Goal: Feedback & Contribution: Contribute content

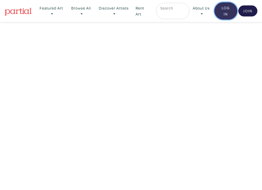
click at [226, 10] on link "Log In" at bounding box center [226, 10] width 23 height 17
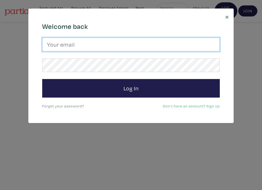
click at [79, 41] on input "email" at bounding box center [131, 45] width 178 height 14
type input "antoinette.herivel@gmail.com"
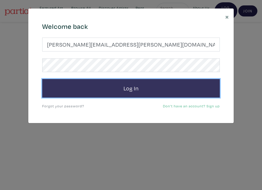
click at [133, 86] on button "Log In" at bounding box center [131, 88] width 178 height 19
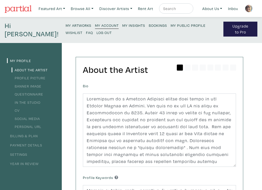
click at [70, 24] on small "My Artworks" at bounding box center [79, 25] width 26 height 5
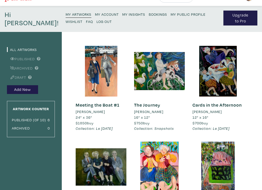
scroll to position [11, 0]
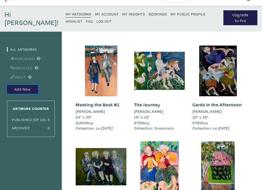
click at [20, 87] on button "Add New" at bounding box center [22, 89] width 31 height 9
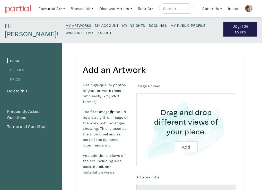
click at [188, 146] on input "file" at bounding box center [186, 130] width 85 height 59
type input "C:\fakepath\IMG_2490.jpeg"
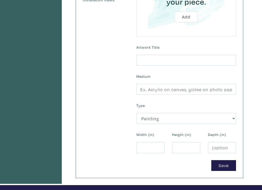
scroll to position [171, 0]
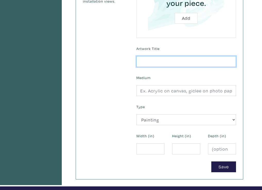
click at [142, 59] on input "text" at bounding box center [186, 61] width 100 height 11
type input "Pickled Onions"
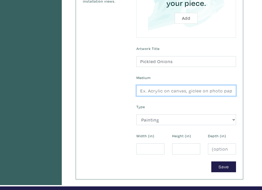
click at [141, 91] on input "text" at bounding box center [186, 90] width 100 height 11
type input "Oil on canvas"
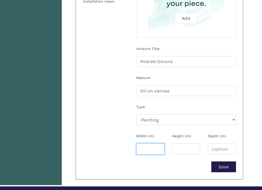
click at [141, 150] on input "number" at bounding box center [150, 148] width 28 height 11
type input "24"
click at [176, 148] on input "number" at bounding box center [186, 148] width 28 height 11
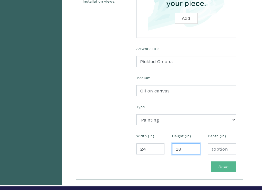
type input "18"
click at [224, 166] on button "Save" at bounding box center [223, 166] width 25 height 11
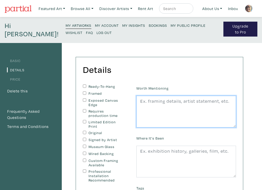
click at [141, 101] on textarea at bounding box center [186, 112] width 100 height 32
paste textarea ""They signed the "pledge" not to drink alcohol but every evening in the summer,…"
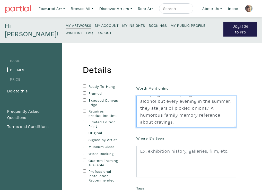
scroll to position [11, 0]
type textarea ""They signed the "pledge" not to drink alcohol but every evening in the summer,…"
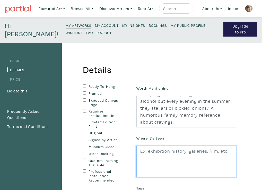
click at [140, 152] on textarea at bounding box center [186, 162] width 100 height 32
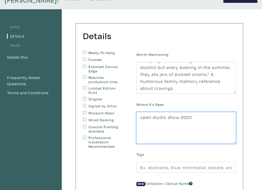
scroll to position [33, 0]
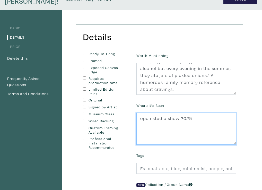
type textarea "open studio show 2025"
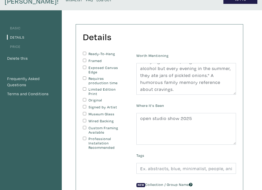
click at [83, 53] on input "Ready-To-Hang" at bounding box center [84, 53] width 3 height 3
checkbox input "true"
click at [84, 69] on input "Exposed Canvas Edge" at bounding box center [84, 67] width 3 height 3
checkbox input "true"
click at [85, 100] on input "Original" at bounding box center [84, 99] width 3 height 3
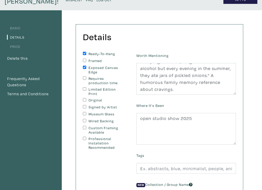
checkbox input "true"
click at [86, 107] on input "Signed by Artist" at bounding box center [84, 106] width 3 height 3
checkbox input "true"
click at [84, 121] on input "Wired Backing" at bounding box center [84, 120] width 3 height 3
checkbox input "true"
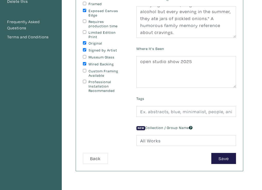
scroll to position [95, 0]
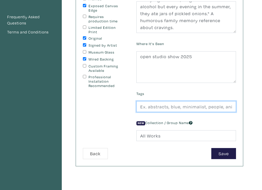
click at [141, 106] on input "text" at bounding box center [186, 106] width 100 height 11
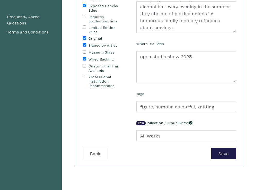
click at [183, 118] on div "Worth Mentioning "They signed the "pledge" not to drink alcohol but every eveni…" at bounding box center [186, 69] width 107 height 158
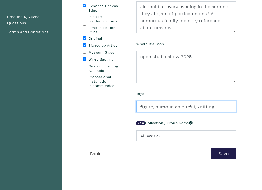
click at [212, 106] on input "figure, humour, colourful, knitting" at bounding box center [186, 106] width 100 height 11
click at [153, 108] on input "figure, humour, colourful, memoir" at bounding box center [186, 106] width 100 height 11
click at [215, 107] on input "figures, humour, colourful, memoir" at bounding box center [186, 106] width 100 height 11
click at [216, 108] on input "figures, humour, colourful, memoir, story telling" at bounding box center [186, 106] width 100 height 11
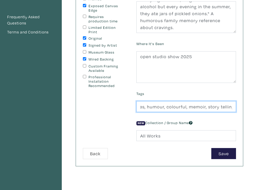
click at [219, 107] on input "figures, humour, colourful, memoir, story telling" at bounding box center [186, 106] width 100 height 11
type input "figures, humour, colourful, memoir, story-telling"
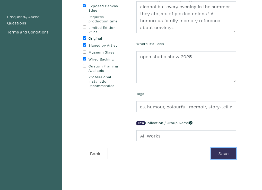
scroll to position [0, 0]
click at [222, 153] on button "Save" at bounding box center [223, 153] width 25 height 11
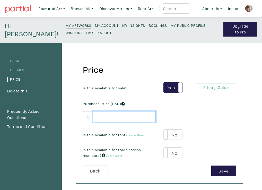
click at [97, 117] on input "number" at bounding box center [124, 116] width 63 height 11
click at [98, 119] on input "15" at bounding box center [124, 116] width 63 height 11
click at [102, 117] on input "15" at bounding box center [124, 116] width 63 height 11
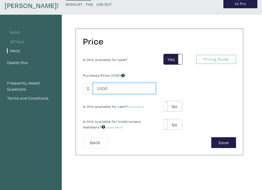
scroll to position [28, 0]
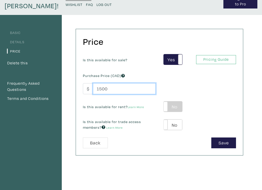
type input "1500"
click at [176, 106] on label "No" at bounding box center [173, 106] width 18 height 11
type input "75"
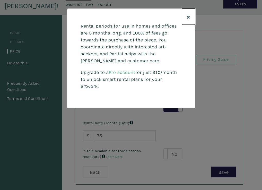
click at [189, 15] on span "×" at bounding box center [189, 16] width 4 height 9
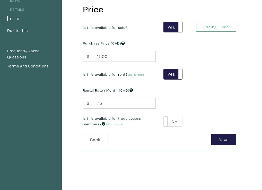
scroll to position [62, 0]
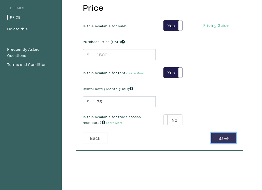
click at [221, 139] on button "Save" at bounding box center [223, 138] width 25 height 11
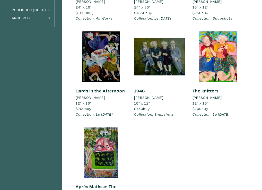
scroll to position [121, 0]
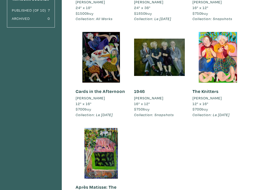
click at [74, 82] on div "Cards in the Afternoon [PERSON_NAME] 12" x 16" $700 buy Collection: Le [DATE] #…" at bounding box center [101, 80] width 58 height 96
click at [19, 3] on div "Artwork Counter Published (of 10) 7 Archived 0" at bounding box center [31, 9] width 48 height 36
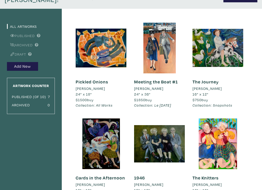
scroll to position [8, 0]
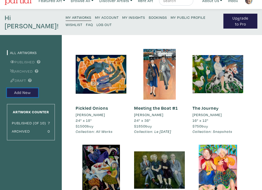
click at [20, 91] on button "Add New" at bounding box center [22, 92] width 31 height 9
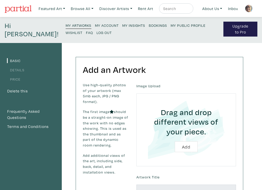
click at [186, 146] on input "file" at bounding box center [186, 130] width 85 height 59
type input "C:\fakepath\IMG_2560.jpeg"
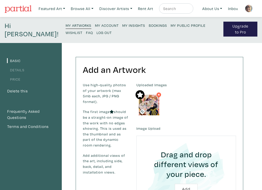
click at [185, 148] on input "file" at bounding box center [186, 172] width 85 height 59
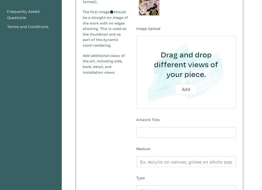
scroll to position [97, 0]
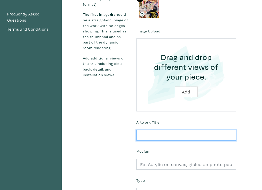
click at [140, 135] on input "text" at bounding box center [186, 135] width 100 height 11
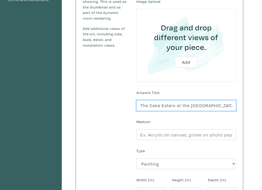
scroll to position [128, 0]
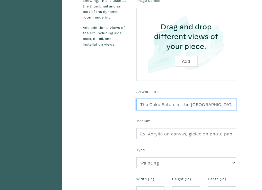
type input "The Cake Eaters at the British Museum"
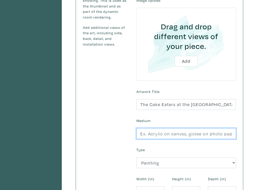
click at [141, 135] on input "text" at bounding box center [186, 133] width 100 height 11
click at [230, 134] on input "oil on Arches oil Paper( framed under glass))" at bounding box center [186, 133] width 100 height 11
click at [233, 132] on input "oil on Arches oil Paper( framed under glass))" at bounding box center [186, 133] width 100 height 11
click at [233, 134] on input "oil on Arches oil Paper( framed under glass))" at bounding box center [186, 133] width 100 height 11
click at [195, 134] on input "oil on Arches oil Paper( ))" at bounding box center [186, 133] width 100 height 11
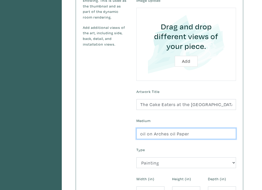
scroll to position [131, 0]
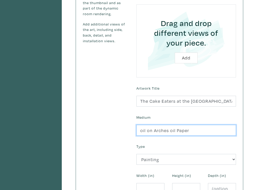
type input "oil on Arches oil Paper"
click at [175, 53] on button "Add" at bounding box center [186, 58] width 23 height 11
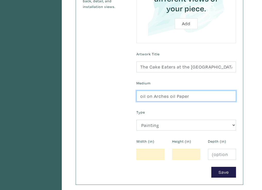
scroll to position [167, 0]
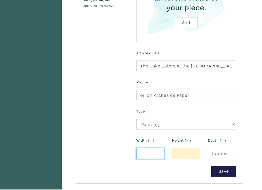
click at [146, 153] on input "number" at bounding box center [150, 153] width 28 height 11
type input "9"
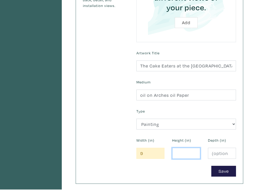
click at [177, 153] on input "number" at bounding box center [186, 153] width 28 height 11
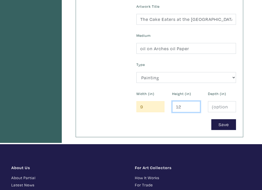
scroll to position [212, 0]
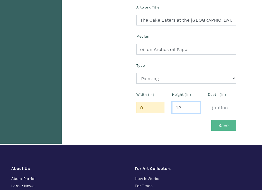
type input "12"
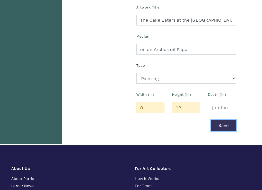
click at [225, 123] on button "Save" at bounding box center [223, 125] width 25 height 11
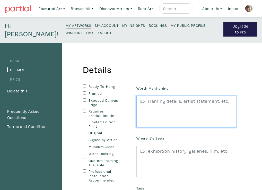
click at [139, 101] on textarea at bounding box center [186, 112] width 100 height 32
paste textarea ""They signed the "pledge" not to drink alcohol but every evening in the summer,…"
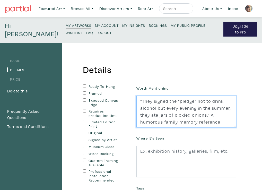
click at [193, 107] on textarea ""They signed the "pledge" not to drink alcohol but every evening in the summer,…" at bounding box center [186, 112] width 100 height 32
click at [159, 108] on textarea ""They signed the "pledge" not to drink alcohol but every evening in the summer,…" at bounding box center [186, 112] width 100 height 32
click at [160, 108] on textarea ""They signed the "pledge" not to drink alcohol but every evening in the summer,…" at bounding box center [186, 112] width 100 height 32
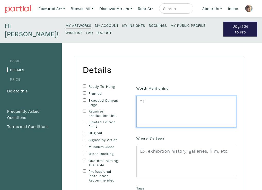
type textarea """
click at [141, 100] on textarea at bounding box center [186, 112] width 100 height 32
paste textarea "Inspired by sketch book images I made from a visit to the [GEOGRAPHIC_DATA]. On…"
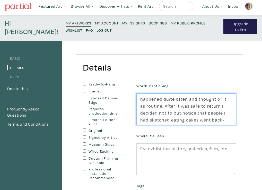
scroll to position [56, 0]
click at [218, 107] on textarea "Inspired by sketch book images I made from a visit to the [GEOGRAPHIC_DATA]. On…" at bounding box center [186, 109] width 100 height 32
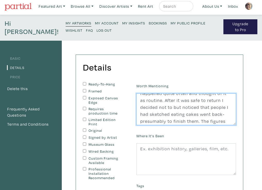
scroll to position [63, 0]
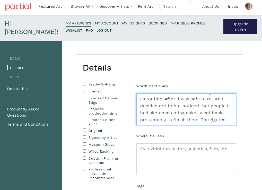
click at [232, 99] on textarea "Inspired by sketch book images I made from a visit to the British Museum. On th…" at bounding box center [186, 109] width 100 height 32
click at [141, 120] on textarea "Inspired by sketch book images I made from a visit to the British Museum. On th…" at bounding box center [186, 109] width 100 height 32
click at [161, 121] on textarea "Inspired by sketch book images I made from a visit to the British Museum. On th…" at bounding box center [186, 109] width 100 height 32
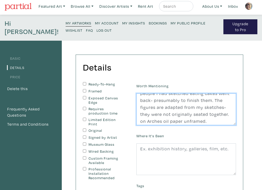
type textarea "Inspired by sketch book images I made from a visit to the British Museum. On th…"
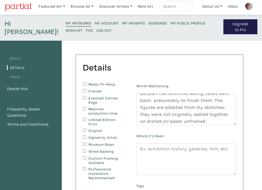
click at [84, 130] on input "Original" at bounding box center [84, 130] width 3 height 3
checkbox input "true"
click at [85, 137] on input "Signed by Artist" at bounding box center [84, 136] width 3 height 3
checkbox input "true"
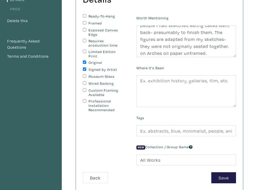
scroll to position [75, 0]
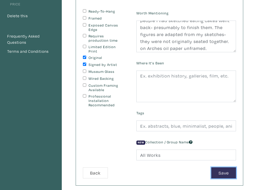
click at [224, 173] on button "Save" at bounding box center [223, 172] width 25 height 11
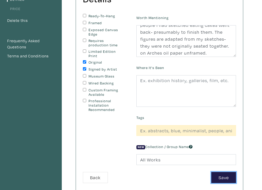
scroll to position [71, 0]
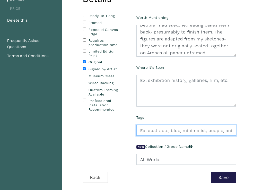
click at [158, 133] on input "text" at bounding box center [186, 130] width 100 height 11
click at [141, 130] on input "text" at bounding box center [186, 130] width 100 height 11
type input "humour, figures, observation of a situation, autobiography, human behaviour"
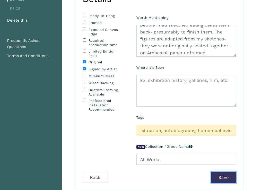
scroll to position [0, 0]
click at [225, 176] on button "Save" at bounding box center [223, 177] width 25 height 11
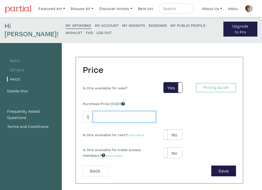
click at [101, 116] on input "number" at bounding box center [124, 116] width 63 height 11
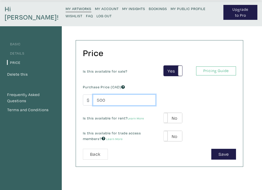
scroll to position [18, 0]
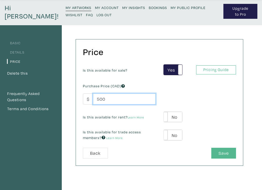
type input "500"
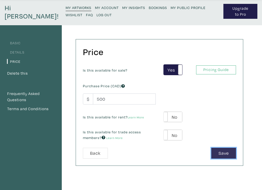
click at [227, 152] on button "Save" at bounding box center [223, 153] width 25 height 11
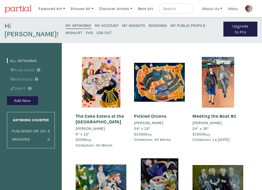
click at [105, 120] on link "The Cake Eaters at the [GEOGRAPHIC_DATA]" at bounding box center [100, 119] width 48 height 12
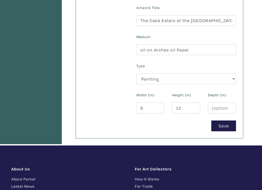
scroll to position [213, 0]
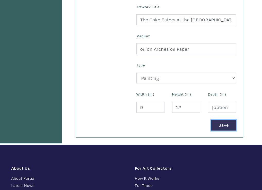
click at [224, 123] on button "Save" at bounding box center [223, 125] width 25 height 11
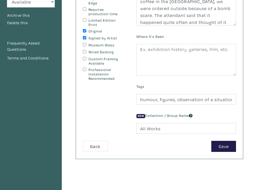
scroll to position [100, 0]
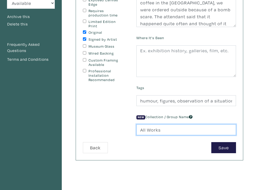
click at [160, 130] on input "All Works" at bounding box center [186, 129] width 100 height 11
type input "A"
type input "Le Carnaval"
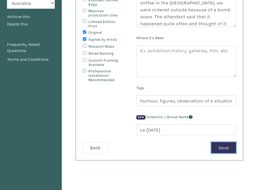
click at [224, 146] on button "Save" at bounding box center [223, 147] width 25 height 11
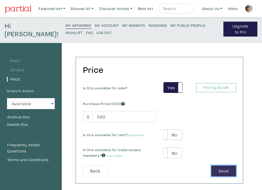
click at [219, 172] on button "Save" at bounding box center [223, 171] width 25 height 11
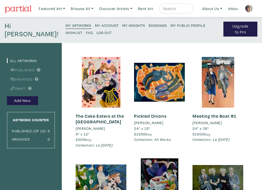
click at [149, 116] on link "Pickled Onions" at bounding box center [150, 116] width 32 height 6
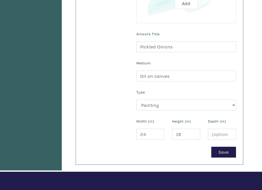
scroll to position [207, 0]
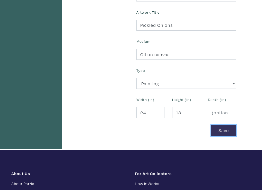
click at [223, 127] on button "Save" at bounding box center [223, 130] width 25 height 11
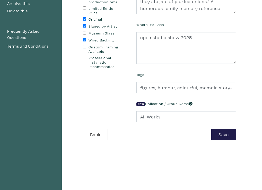
scroll to position [114, 0]
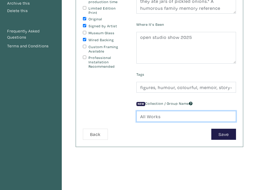
click at [162, 117] on input "All Works" at bounding box center [186, 116] width 100 height 11
type input "A"
type input "le Carnaval"
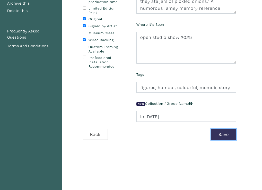
click at [221, 132] on button "Save" at bounding box center [223, 134] width 25 height 11
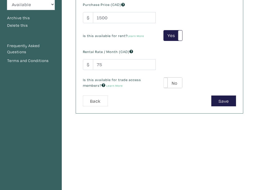
scroll to position [95, 0]
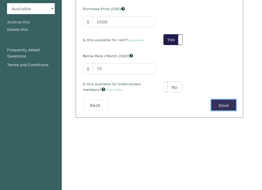
click at [227, 105] on button "Save" at bounding box center [223, 105] width 25 height 11
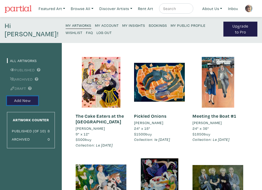
click at [24, 99] on button "Add New" at bounding box center [22, 100] width 31 height 9
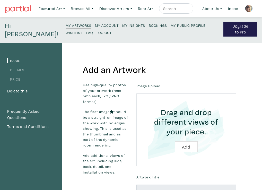
click at [188, 146] on input "file" at bounding box center [186, 130] width 85 height 59
type input "C:\fakepath\IMG_2650.jpeg"
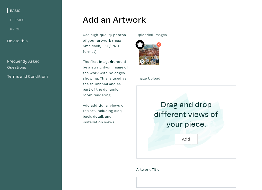
scroll to position [50, 0]
click at [185, 139] on input "file" at bounding box center [186, 122] width 85 height 59
type input "C:\fakepath\IMG_2625.jpeg"
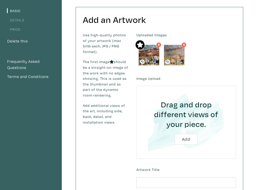
click at [185, 139] on input "file" at bounding box center [186, 122] width 85 height 59
type input "C:\fakepath\IMG_2628.jpeg"
click at [186, 139] on input "file" at bounding box center [186, 122] width 85 height 59
type input "C:\fakepath\IMG_2639.jpeg"
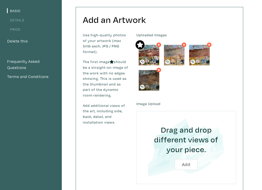
click at [185, 163] on input "file" at bounding box center [186, 147] width 85 height 59
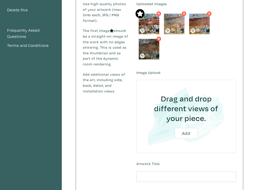
scroll to position [84, 0]
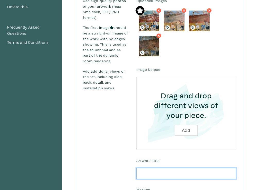
click at [142, 174] on input "text" at bounding box center [186, 173] width 100 height 11
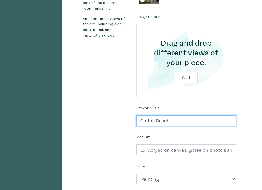
scroll to position [138, 0]
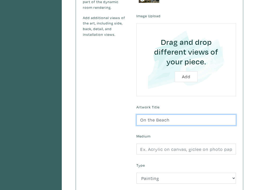
type input "On the Beach"
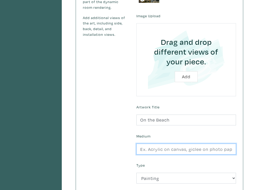
click at [141, 150] on input "text" at bounding box center [186, 149] width 100 height 11
type input "Oil on canvas"
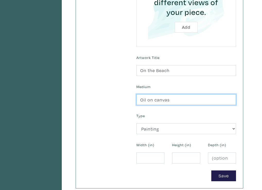
scroll to position [188, 0]
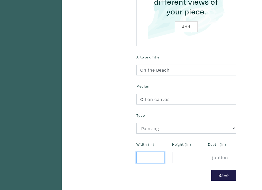
click at [141, 158] on input "number" at bounding box center [150, 157] width 28 height 11
type input "12"
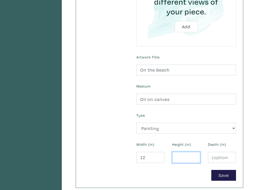
click at [180, 159] on input "number" at bounding box center [186, 157] width 28 height 11
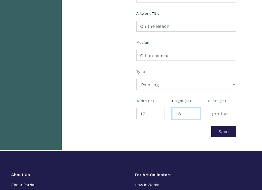
scroll to position [233, 0]
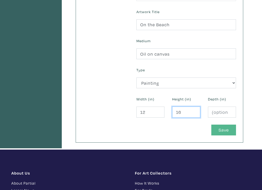
type input "16"
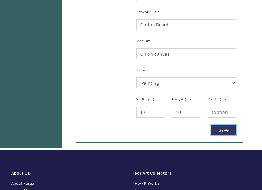
click at [222, 130] on button "Save" at bounding box center [223, 130] width 25 height 11
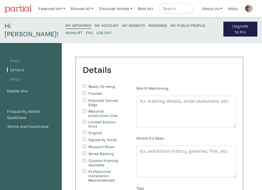
click at [85, 86] on input "Ready-To-Hang" at bounding box center [84, 85] width 3 height 3
checkbox input "true"
click at [84, 100] on input "Exposed Canvas Edge" at bounding box center [84, 99] width 3 height 3
checkbox input "true"
click at [84, 140] on input "Signed by Artist" at bounding box center [84, 139] width 3 height 3
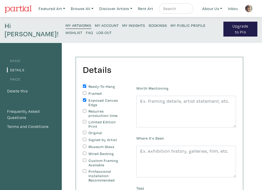
checkbox input "true"
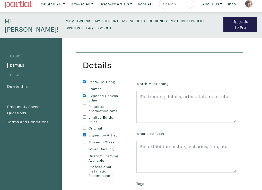
click at [84, 148] on input "Wired Backing" at bounding box center [84, 148] width 3 height 3
checkbox input "true"
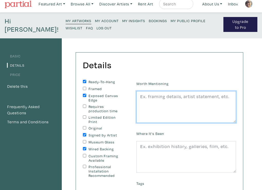
click at [140, 96] on textarea at bounding box center [186, 107] width 100 height 32
paste textarea "From my current series "Snapshots" inspired by vintage photos including family …"
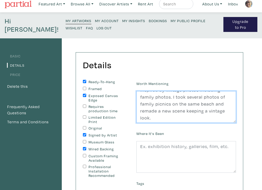
scroll to position [15, 0]
click at [184, 96] on textarea "From my current series "Snapshots" inspired by vintage photos including family …" at bounding box center [186, 107] width 100 height 32
click at [213, 96] on textarea "From my current series "Snapshots" inspired by vintage photos including family …" at bounding box center [186, 107] width 100 height 32
click at [172, 108] on textarea "From my current series "Snapshots" inspired by vintage photos including family …" at bounding box center [186, 107] width 100 height 32
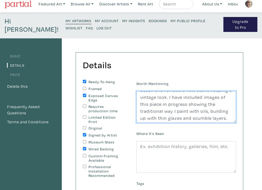
scroll to position [32, 0]
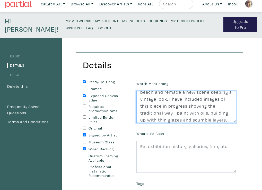
type textarea "From my current series "Snapshots" inspired by vintage photos including family …"
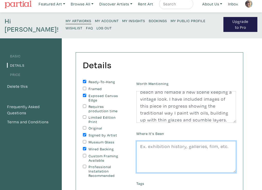
click at [140, 147] on textarea at bounding box center [186, 157] width 100 height 32
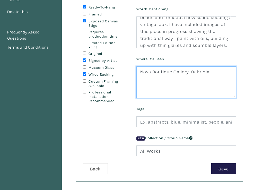
scroll to position [80, 0]
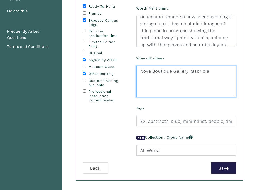
type textarea "Nova Boutique Gallery, Gabriola"
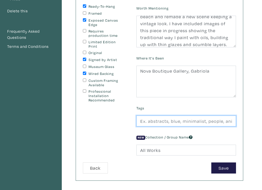
click at [140, 122] on input "text" at bounding box center [186, 121] width 100 height 11
type input "figures, beach scene, history, vintage, picnic, oil painting methods"
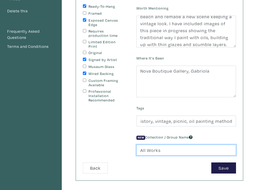
scroll to position [0, 0]
click at [163, 150] on input "All Works" at bounding box center [186, 150] width 100 height 11
type input "A"
type input "Snapshots"
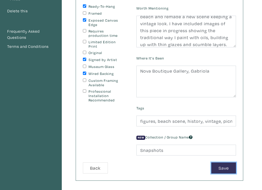
click at [222, 166] on button "Save" at bounding box center [223, 168] width 25 height 11
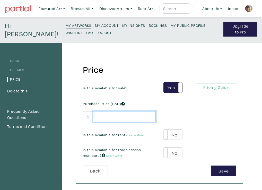
click at [95, 116] on input "number" at bounding box center [124, 116] width 63 height 11
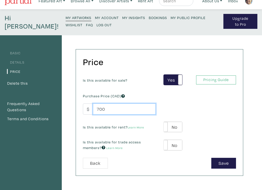
scroll to position [8, 0]
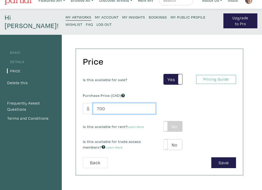
type input "700"
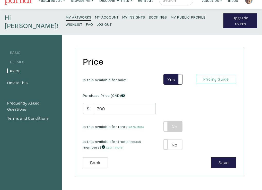
click at [174, 128] on label "No" at bounding box center [173, 126] width 18 height 11
type input "35"
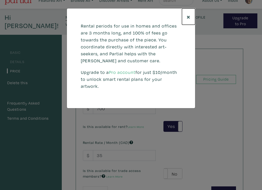
click at [189, 16] on span "×" at bounding box center [189, 16] width 4 height 9
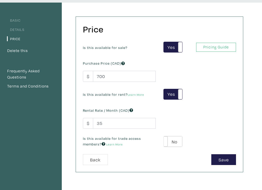
scroll to position [41, 0]
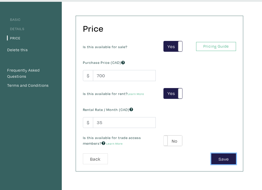
click at [218, 158] on button "Save" at bounding box center [223, 158] width 25 height 11
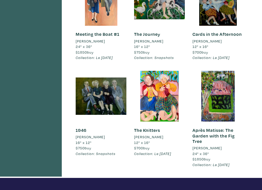
scroll to position [184, 0]
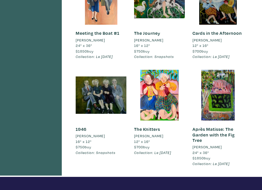
click at [83, 147] on span "$750" at bounding box center [80, 146] width 9 height 5
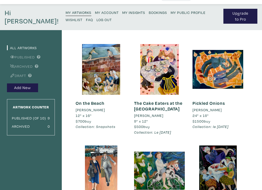
scroll to position [11, 0]
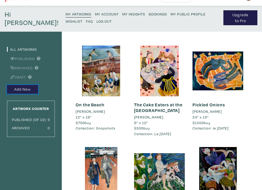
click at [20, 88] on button "Add New" at bounding box center [22, 89] width 31 height 9
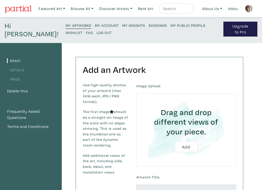
click at [185, 146] on input "file" at bounding box center [186, 130] width 85 height 59
type input "C:\fakepath\IMG_2725.jpeg"
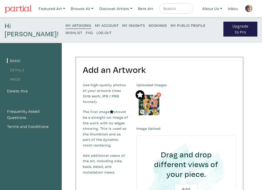
click at [151, 104] on img at bounding box center [149, 105] width 21 height 21
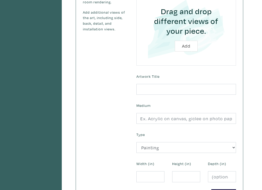
scroll to position [124, 0]
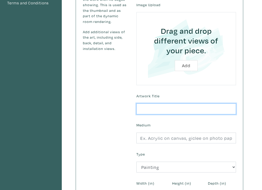
click at [143, 106] on input "text" at bounding box center [186, 109] width 100 height 11
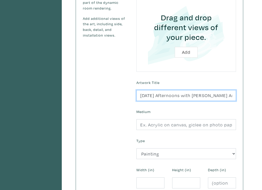
scroll to position [147, 0]
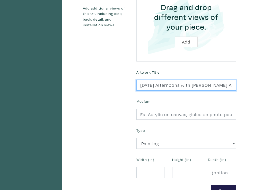
type input "[DATE] Afternoons with [PERSON_NAME] Angels"
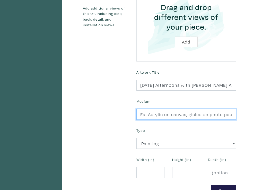
click at [141, 115] on input "text" at bounding box center [186, 114] width 100 height 11
type input "Oil on canvas"
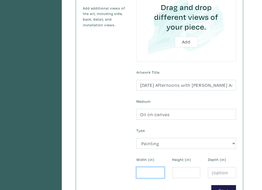
click at [141, 172] on input "number" at bounding box center [150, 172] width 28 height 11
type input "12"
click at [182, 174] on input "number" at bounding box center [186, 172] width 28 height 11
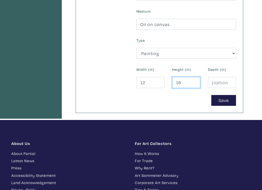
scroll to position [250, 0]
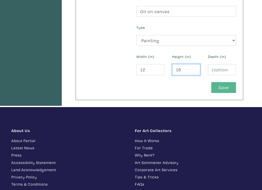
type input "16"
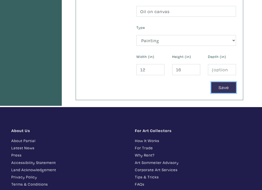
click at [225, 86] on button "Save" at bounding box center [223, 87] width 25 height 11
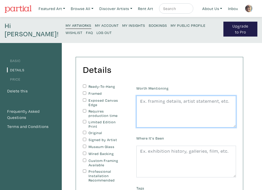
click at [140, 101] on textarea at bounding box center [186, 112] width 100 height 32
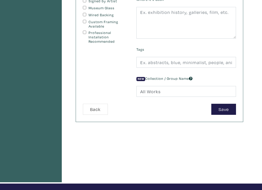
scroll to position [146, 0]
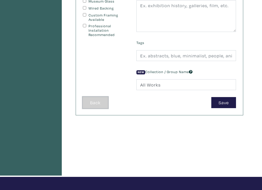
click at [92, 105] on button "Back" at bounding box center [95, 102] width 25 height 11
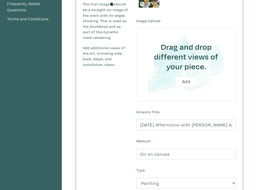
scroll to position [112, 0]
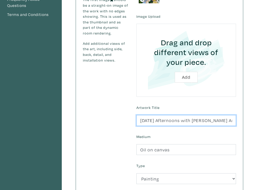
click at [227, 121] on input "[DATE] Afternoons with [PERSON_NAME] Angels" at bounding box center [186, 120] width 100 height 11
click at [141, 121] on input "Sunday Afternoons with Giotto's Angels" at bounding box center [186, 120] width 100 height 11
click at [143, 121] on input "tea on Sunday Afternoons with Giotto's Angels" at bounding box center [186, 120] width 100 height 11
click at [231, 121] on input "Tea on Sunday Afternoons with Giotto's Angels" at bounding box center [186, 120] width 100 height 11
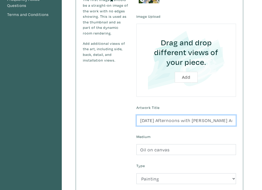
click at [232, 121] on input "Tea on Sunday Afternoons with Giotto's Angels" at bounding box center [186, 120] width 100 height 11
click at [232, 121] on input "Tea on Sunday Afternoons with Heav" at bounding box center [186, 120] width 100 height 11
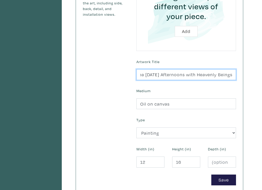
scroll to position [164, 0]
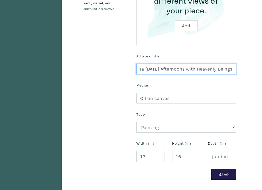
type input "Tea on Sunday Afternoons with Heavenly Beings"
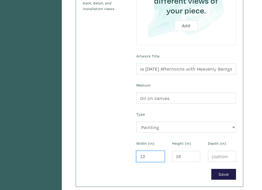
scroll to position [0, 0]
click at [147, 156] on input "12" at bounding box center [150, 156] width 28 height 11
type input "1"
type input "18"
click at [181, 157] on input "16" at bounding box center [186, 156] width 28 height 11
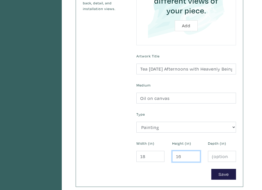
type input "1"
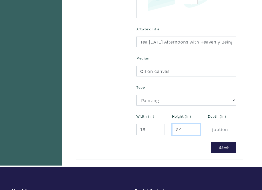
scroll to position [192, 0]
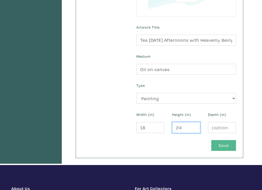
type input "24"
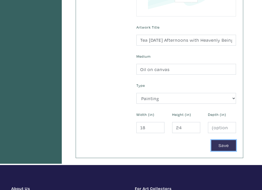
click at [225, 147] on button "Save" at bounding box center [223, 145] width 25 height 11
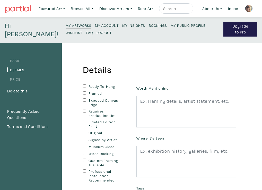
click at [83, 87] on input "Ready-To-Hang" at bounding box center [84, 85] width 3 height 3
checkbox input "true"
click at [85, 132] on input "Original" at bounding box center [84, 132] width 3 height 3
checkbox input "true"
click at [84, 140] on input "Signed by Artist" at bounding box center [84, 139] width 3 height 3
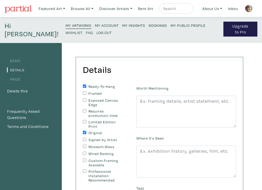
checkbox input "true"
click at [84, 154] on input "Wired Backing" at bounding box center [84, 153] width 3 height 3
checkbox input "true"
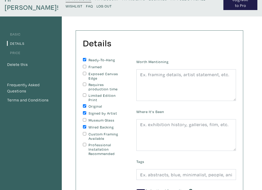
scroll to position [23, 0]
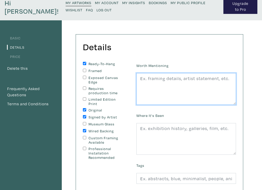
click at [140, 79] on textarea at bounding box center [186, 89] width 100 height 32
paste textarea "This is a "tongue-in Cheek" painting referring to my rather strict upbringing a…"
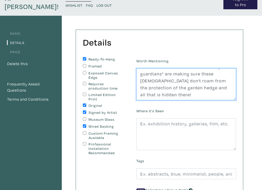
scroll to position [30, 0]
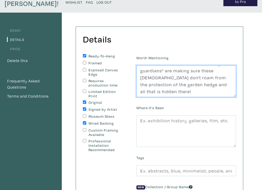
click at [142, 89] on textarea "This is a "tongue-in Cheek" painting referring to my rather strict upbringing a…" at bounding box center [186, 81] width 100 height 32
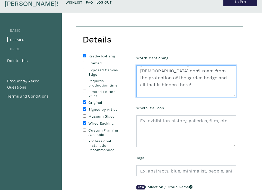
scroll to position [60, 0]
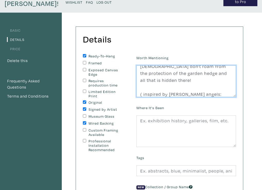
type textarea "This is a "tongue-in Cheek" painting referring to my rather strict upbringing a…"
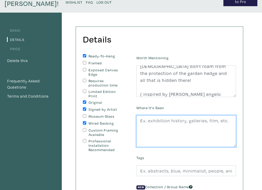
click at [141, 121] on textarea at bounding box center [186, 131] width 100 height 32
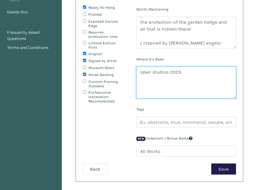
scroll to position [80, 0]
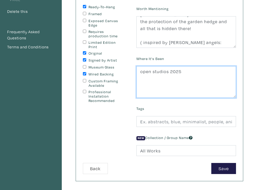
type textarea "open studios 2025"
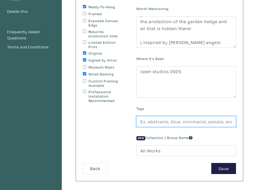
click at [141, 122] on input "text" at bounding box center [186, 121] width 100 height 11
click at [216, 122] on input "figures, memoir, history of women, culture, wqy of life" at bounding box center [186, 121] width 100 height 11
click at [232, 122] on input "figures, memoir, history of women, culture, way of life" at bounding box center [186, 121] width 100 height 11
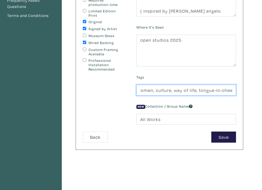
scroll to position [132, 0]
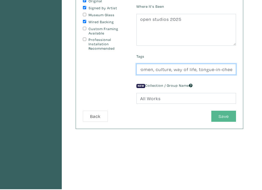
type input "figures, memoir, history of women, culture, way of life, tongue-in-cheek"
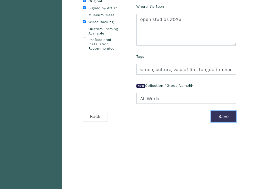
scroll to position [0, 0]
click at [220, 116] on button "Save" at bounding box center [223, 116] width 25 height 11
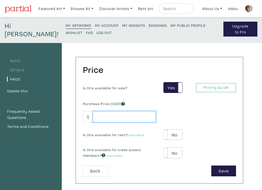
click at [99, 117] on input "number" at bounding box center [124, 116] width 63 height 11
type input "1500"
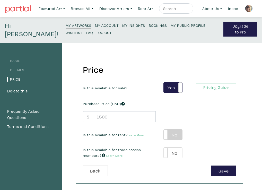
click at [174, 134] on label "No" at bounding box center [173, 135] width 18 height 11
type input "75"
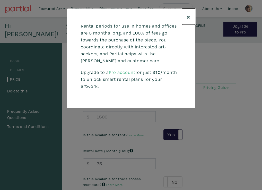
click at [189, 16] on span "×" at bounding box center [189, 16] width 4 height 9
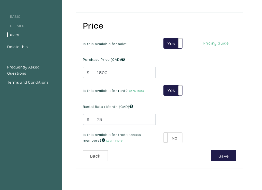
scroll to position [42, 0]
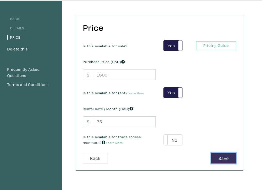
click at [223, 159] on button "Save" at bounding box center [223, 158] width 25 height 11
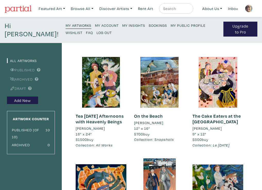
click at [91, 148] on em "Collection: All Works" at bounding box center [94, 145] width 37 height 5
click at [96, 121] on link "Tea on Sunday Afternoons with Heavenly Beings" at bounding box center [100, 119] width 48 height 12
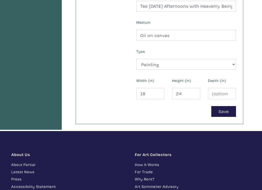
scroll to position [230, 0]
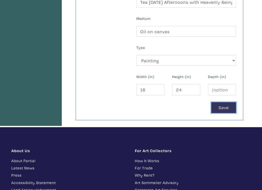
click at [225, 108] on button "Save" at bounding box center [223, 107] width 25 height 11
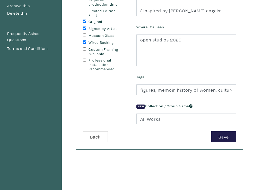
scroll to position [112, 0]
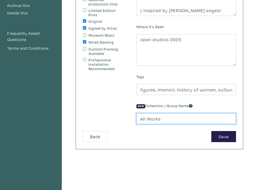
click at [163, 118] on input "All Works" at bounding box center [186, 118] width 100 height 11
type input "A"
type input "Snnapshots"
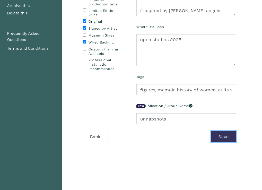
click at [223, 137] on button "Save" at bounding box center [223, 136] width 25 height 11
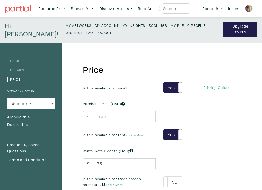
click at [66, 24] on small "My Artworks" at bounding box center [79, 25] width 26 height 5
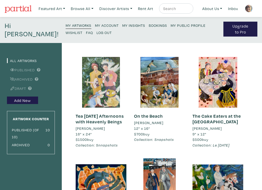
click at [103, 83] on div at bounding box center [101, 82] width 51 height 51
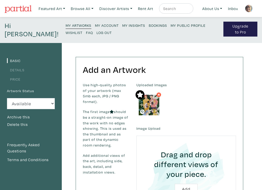
click at [66, 23] on link "My Artworks" at bounding box center [79, 25] width 26 height 7
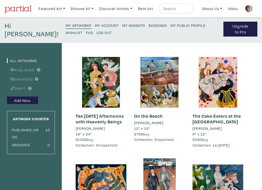
click at [49, 103] on div "Add New" at bounding box center [31, 100] width 48 height 8
click at [54, 7] on link "Featured Art" at bounding box center [51, 8] width 31 height 11
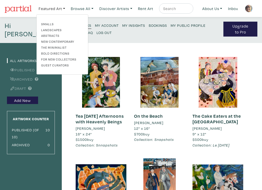
click at [102, 32] on p "My Artworks My Account My Insights Bookings My Public Profile Wishlist FAQ Log …" at bounding box center [144, 30] width 156 height 17
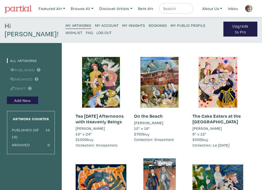
click at [97, 31] on small "Log Out" at bounding box center [104, 32] width 15 height 5
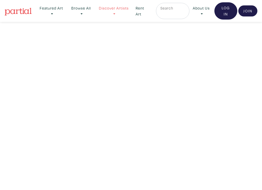
click at [116, 8] on link "Discover Artists" at bounding box center [114, 11] width 37 height 16
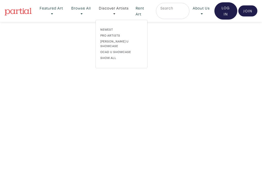
click at [109, 26] on div "Newest Pro artists [PERSON_NAME] U Showcase OCAD U Showcase Show all Style Abst…" at bounding box center [122, 44] width 52 height 44
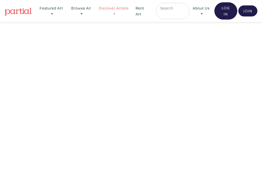
click at [108, 6] on link "Discover Artists" at bounding box center [114, 11] width 37 height 16
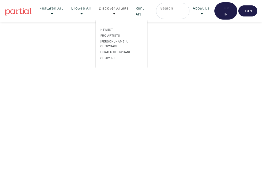
click at [107, 28] on link "Newest" at bounding box center [121, 29] width 42 height 5
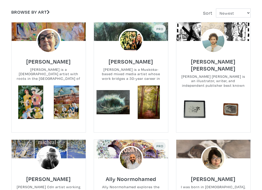
scroll to position [107, 0]
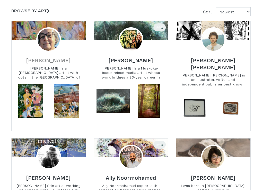
click at [60, 59] on h6 "Antoinette Hérivel" at bounding box center [48, 60] width 45 height 7
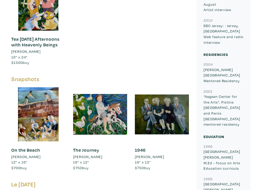
scroll to position [498, 0]
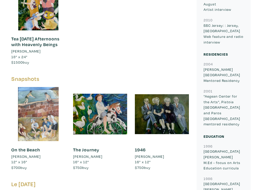
click at [40, 97] on div at bounding box center [38, 114] width 54 height 54
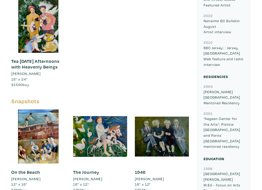
scroll to position [478, 0]
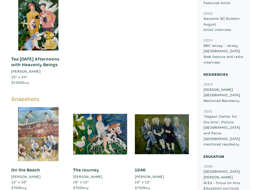
click at [39, 116] on div at bounding box center [38, 134] width 54 height 54
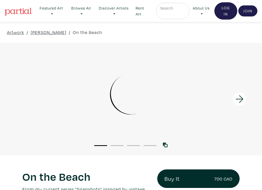
click at [68, 37] on div "Artwork / [PERSON_NAME] / On the Beach" at bounding box center [131, 32] width 262 height 21
click at [21, 12] on img at bounding box center [18, 12] width 27 height 8
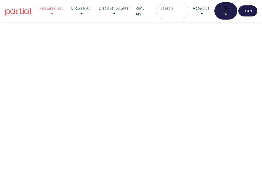
click at [42, 8] on link "Featured Art" at bounding box center [51, 11] width 30 height 16
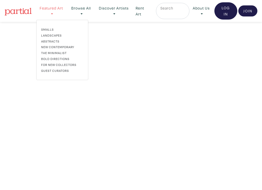
click at [43, 7] on link "Featured Art" at bounding box center [51, 11] width 30 height 16
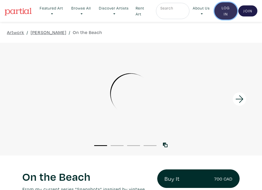
click at [224, 10] on link "Log In" at bounding box center [226, 10] width 23 height 17
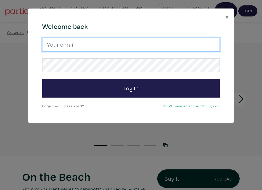
click at [109, 47] on input "email" at bounding box center [131, 45] width 178 height 14
type input "antoinette.herivel@gmail.com"
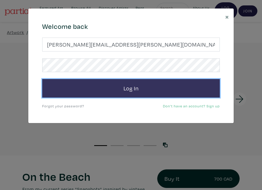
click at [126, 86] on button "Log In" at bounding box center [131, 88] width 178 height 19
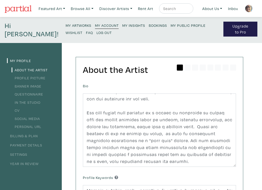
click at [66, 23] on small "My Artworks" at bounding box center [79, 25] width 26 height 5
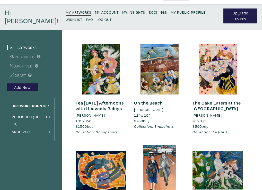
scroll to position [15, 0]
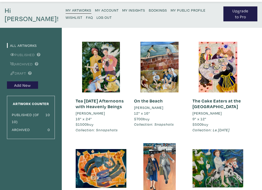
click at [149, 108] on li "[PERSON_NAME]" at bounding box center [148, 108] width 29 height 6
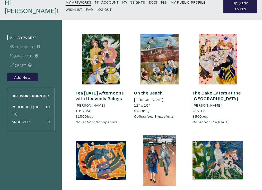
scroll to position [22, 0]
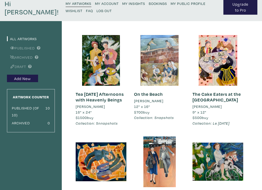
click at [162, 72] on div at bounding box center [159, 60] width 51 height 51
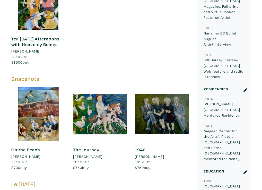
scroll to position [502, 0]
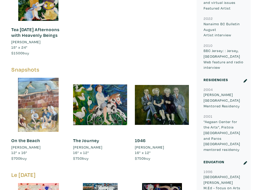
click at [33, 96] on div at bounding box center [38, 105] width 54 height 54
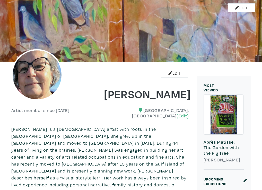
scroll to position [23, 0]
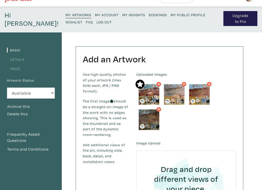
scroll to position [12, 0]
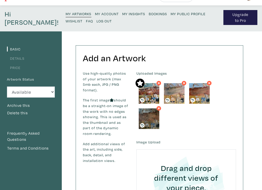
click at [150, 92] on img at bounding box center [149, 93] width 21 height 21
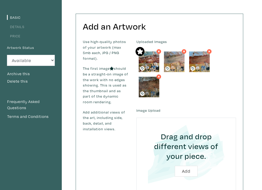
scroll to position [44, 0]
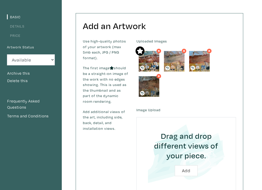
click at [153, 64] on img at bounding box center [149, 61] width 21 height 21
click at [143, 67] on icon at bounding box center [142, 68] width 5 height 5
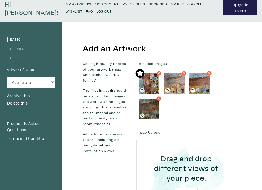
scroll to position [22, 0]
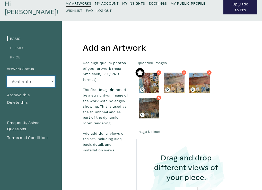
click at [52, 81] on select "Available Sold Rented Unavailable (other reason)" at bounding box center [31, 81] width 48 height 11
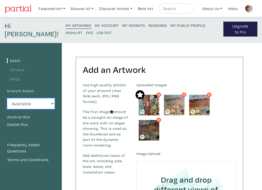
click at [149, 106] on img at bounding box center [149, 105] width 21 height 21
click at [148, 112] on img at bounding box center [149, 105] width 21 height 21
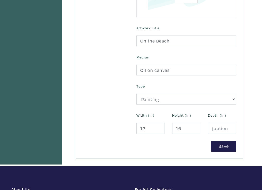
scroll to position [218, 0]
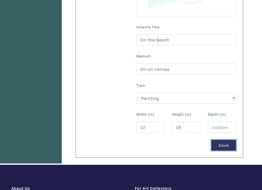
click at [224, 145] on button "Save" at bounding box center [223, 145] width 25 height 11
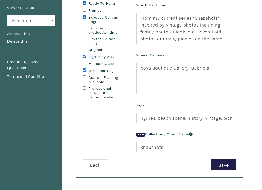
scroll to position [94, 0]
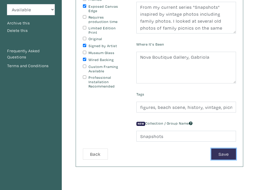
click at [226, 154] on button "Save" at bounding box center [223, 154] width 25 height 11
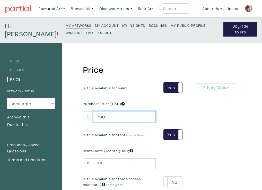
click at [105, 117] on input "700" at bounding box center [124, 116] width 63 height 11
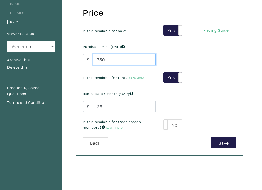
scroll to position [59, 0]
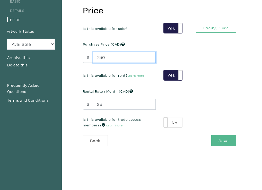
type input "750"
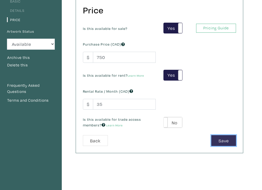
click at [220, 140] on button "Save" at bounding box center [223, 140] width 25 height 11
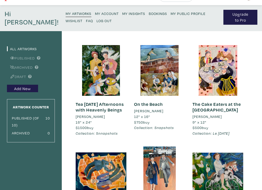
scroll to position [8, 0]
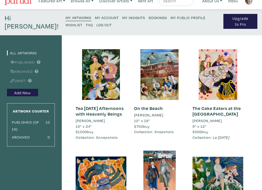
click at [135, 113] on li "[PERSON_NAME]" at bounding box center [148, 115] width 29 height 6
click at [145, 110] on link "On the Beach" at bounding box center [148, 108] width 29 height 6
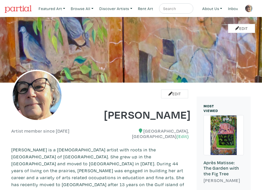
scroll to position [0, 0]
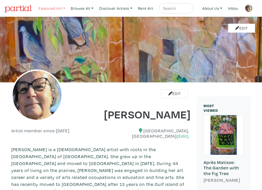
click at [46, 10] on link "Featured Art" at bounding box center [51, 8] width 31 height 11
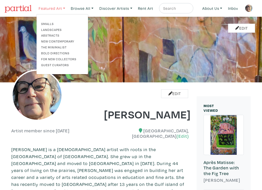
click at [46, 5] on link "Featured Art" at bounding box center [51, 8] width 31 height 11
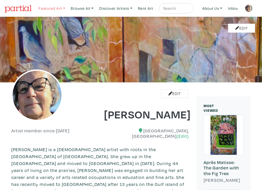
click at [46, 6] on link "Featured Art" at bounding box center [51, 8] width 31 height 11
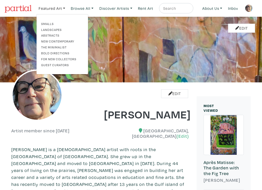
click at [73, 95] on div "Edit" at bounding box center [53, 101] width 93 height 39
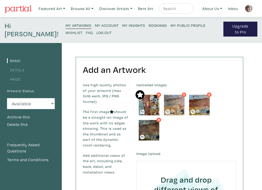
click at [149, 106] on img at bounding box center [149, 105] width 21 height 21
click at [146, 105] on img at bounding box center [149, 105] width 21 height 21
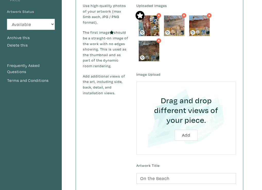
scroll to position [58, 0]
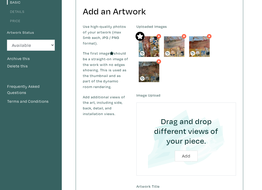
click at [150, 41] on img at bounding box center [149, 46] width 21 height 21
click at [140, 34] on icon at bounding box center [140, 36] width 6 height 6
click at [140, 35] on icon at bounding box center [140, 36] width 6 height 6
click at [153, 47] on img at bounding box center [149, 46] width 21 height 21
drag, startPoint x: 185, startPoint y: 155, endPoint x: 133, endPoint y: 135, distance: 55.0
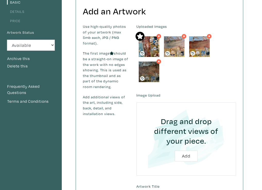
click at [133, 135] on div "Image Upload Drag and drop different views of your piece. Add" at bounding box center [186, 133] width 107 height 84
click at [146, 51] on img at bounding box center [149, 46] width 21 height 21
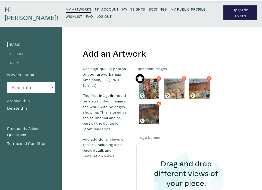
scroll to position [9, 0]
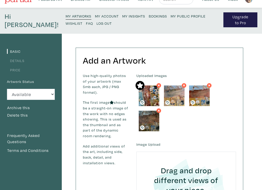
click at [143, 101] on icon at bounding box center [142, 102] width 5 height 5
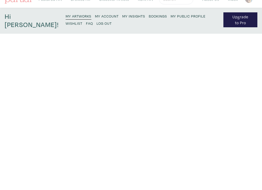
click at [151, 97] on div "Uploaded Images" at bounding box center [186, 103] width 107 height 61
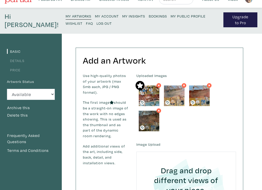
click at [152, 97] on img at bounding box center [149, 96] width 21 height 21
click at [144, 101] on icon at bounding box center [142, 102] width 5 height 5
click at [144, 101] on img at bounding box center [149, 96] width 21 height 21
click at [143, 101] on icon at bounding box center [142, 102] width 2 height 2
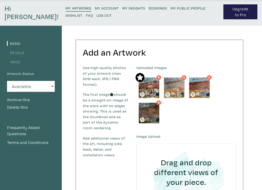
scroll to position [14, 0]
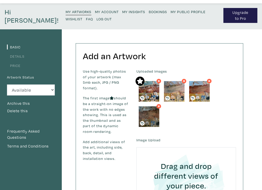
click at [141, 81] on icon at bounding box center [140, 81] width 6 height 6
click at [158, 105] on icon at bounding box center [158, 106] width 3 height 5
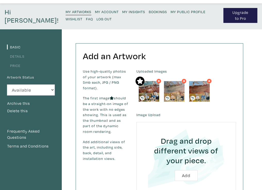
click at [209, 80] on icon at bounding box center [209, 81] width 3 height 5
click at [183, 78] on div "Uploaded Images" at bounding box center [186, 87] width 107 height 36
click at [183, 80] on icon at bounding box center [184, 81] width 3 height 5
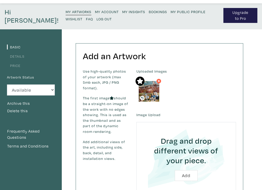
click at [159, 82] on icon at bounding box center [158, 81] width 3 height 5
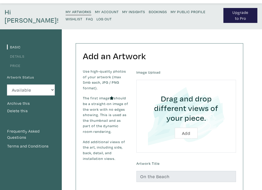
click at [168, 143] on input "file" at bounding box center [186, 116] width 85 height 59
click at [185, 132] on input "file" at bounding box center [186, 116] width 85 height 59
type input "C:\fakepath\IMG_2650.jpeg"
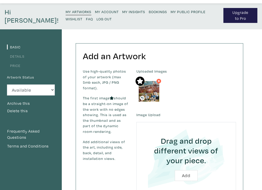
click at [185, 174] on input "file" at bounding box center [186, 158] width 85 height 59
type input "C:\fakepath\IMG_2625.jpeg"
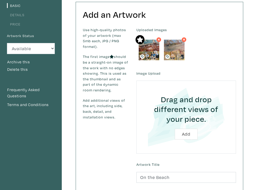
scroll to position [52, 0]
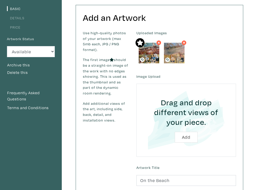
click at [185, 138] on input "file" at bounding box center [186, 120] width 85 height 59
type input "C:\fakepath\IMG_2628.jpeg"
click at [187, 137] on input "file" at bounding box center [186, 120] width 85 height 59
type input "C:\fakepath\IMG_2639.jpeg"
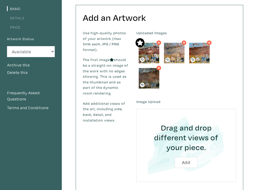
click at [187, 163] on input "file" at bounding box center [186, 145] width 85 height 59
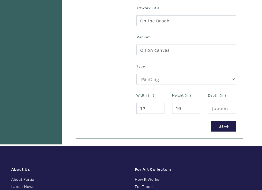
scroll to position [236, 0]
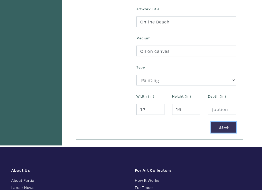
click at [220, 125] on button "Save" at bounding box center [223, 127] width 25 height 11
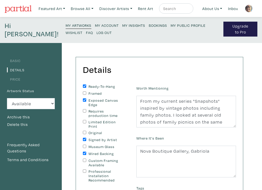
click at [66, 25] on small "My Artworks" at bounding box center [79, 25] width 26 height 5
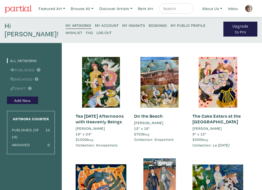
click at [154, 116] on link "On the Beach" at bounding box center [148, 116] width 29 height 6
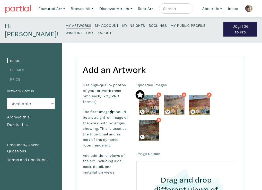
click at [139, 93] on icon at bounding box center [140, 94] width 11 height 9
click at [66, 25] on small "My Artworks" at bounding box center [79, 25] width 26 height 5
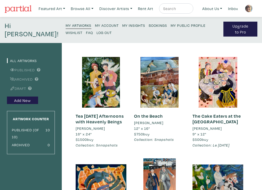
click at [151, 112] on div "On the Beach Antoinette Hérivel 12" x 16" $750 buy Collection: Snapshots #oil p…" at bounding box center [159, 128] width 51 height 41
click at [154, 116] on link "On the Beach" at bounding box center [148, 116] width 29 height 6
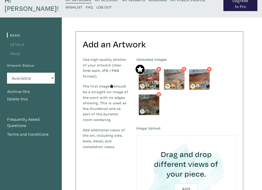
scroll to position [25, 0]
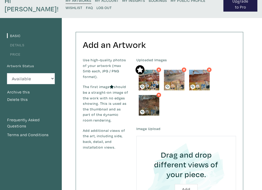
click at [158, 95] on icon at bounding box center [158, 95] width 3 height 5
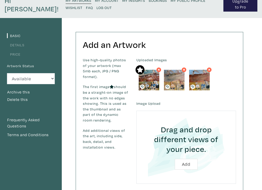
click at [159, 70] on icon at bounding box center [158, 69] width 3 height 5
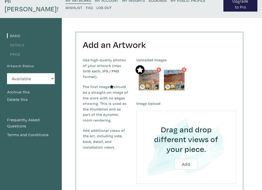
click at [185, 67] on icon at bounding box center [184, 69] width 3 height 5
click at [159, 69] on icon at bounding box center [159, 70] width 2 height 2
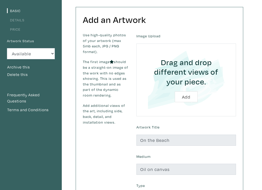
scroll to position [49, 0]
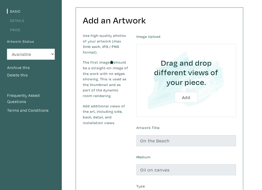
click at [141, 35] on label "Image Upload" at bounding box center [148, 37] width 24 height 6
click at [186, 98] on input "file" at bounding box center [186, 80] width 85 height 59
type input "C:\fakepath\IMG_2650.jpeg"
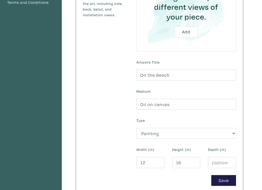
scroll to position [158, 0]
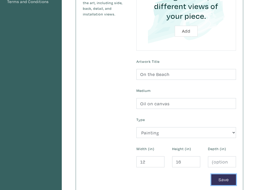
click at [220, 179] on button "Save" at bounding box center [223, 179] width 25 height 11
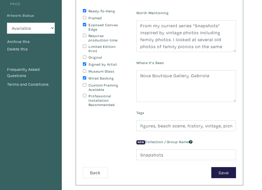
scroll to position [80, 0]
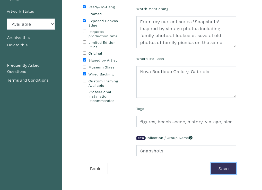
click at [223, 168] on button "Save" at bounding box center [223, 168] width 25 height 11
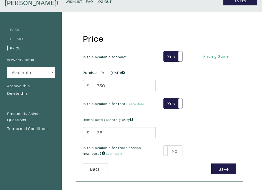
scroll to position [63, 0]
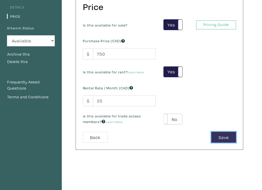
click at [221, 138] on button "Save" at bounding box center [223, 137] width 25 height 11
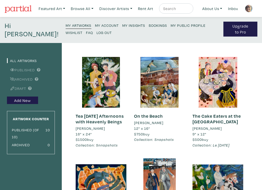
click at [173, 138] on li "Collection: Snapshots" at bounding box center [159, 140] width 51 height 6
click at [172, 140] on em "Collection: Snapshots" at bounding box center [154, 139] width 40 height 5
click at [150, 116] on link "On the Beach" at bounding box center [148, 116] width 29 height 6
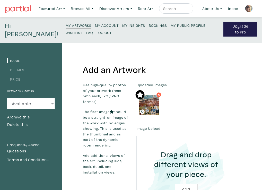
click at [149, 105] on img at bounding box center [149, 105] width 21 height 21
click at [150, 127] on label "Image Upload" at bounding box center [148, 129] width 24 height 6
click at [24, 122] on button "Delete this" at bounding box center [17, 124] width 21 height 7
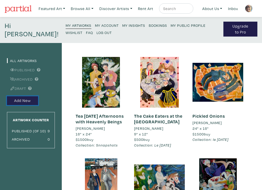
click at [26, 99] on button "Add New" at bounding box center [22, 100] width 31 height 9
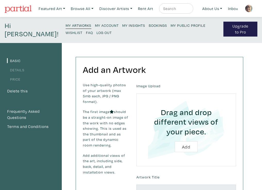
click at [186, 146] on input "file" at bounding box center [186, 130] width 85 height 59
type input "C:\fakepath\IMG_2650.jpeg"
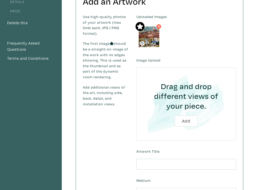
scroll to position [72, 0]
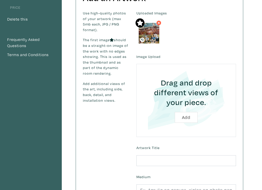
click at [186, 117] on input "file" at bounding box center [186, 100] width 85 height 59
type input "C:\fakepath\IMG_2625.jpeg"
click at [185, 117] on input "file" at bounding box center [186, 100] width 85 height 59
type input "C:\fakepath\IMG_2628.jpeg"
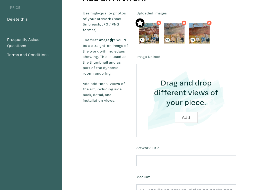
click at [188, 118] on input "file" at bounding box center [186, 100] width 85 height 59
type input "C:\fakepath\IMG_2639.jpeg"
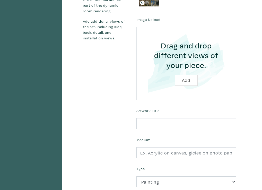
scroll to position [142, 0]
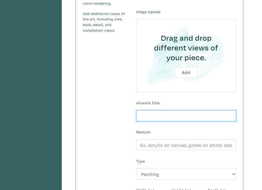
click at [146, 117] on input "text" at bounding box center [186, 115] width 100 height 11
type input "On the beach"
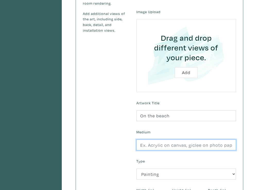
click at [149, 145] on input "text" at bounding box center [186, 145] width 100 height 11
type input "Oil on canvas"
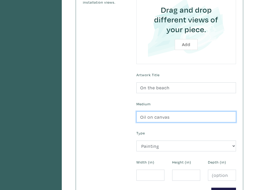
scroll to position [174, 0]
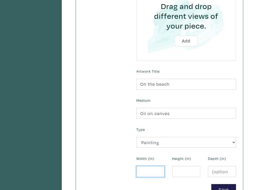
click at [142, 170] on input "number" at bounding box center [150, 171] width 28 height 11
type input "12"
click at [175, 171] on input "number" at bounding box center [186, 171] width 28 height 11
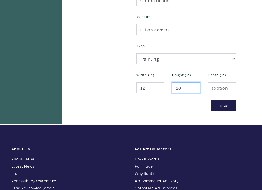
scroll to position [259, 0]
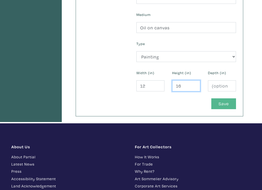
type input "16"
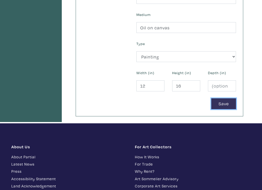
click at [221, 103] on button "Save" at bounding box center [223, 103] width 25 height 11
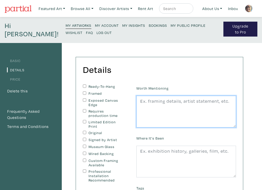
click at [141, 103] on textarea at bounding box center [186, 112] width 100 height 32
click at [140, 101] on textarea at bounding box center [186, 112] width 100 height 32
paste textarea "om my current series "Snapshots" inspired by vintage photos including family ph…"
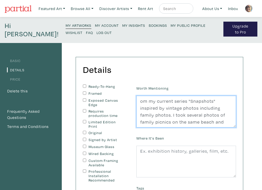
click at [140, 101] on textarea "om my current series "Snapshots" inspired by vintage photos including family ph…" at bounding box center [186, 112] width 100 height 32
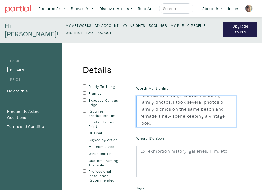
scroll to position [15, 0]
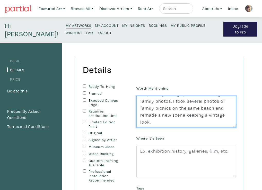
click at [185, 100] on textarea "from my current series "Snapshots" inspired by vintage photos including family …" at bounding box center [186, 112] width 100 height 32
click at [141, 120] on textarea "from my current series "Snapshots" inspired by vintage photos including family …" at bounding box center [186, 112] width 100 height 32
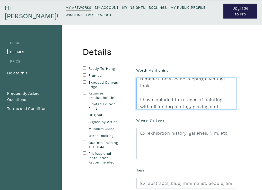
scroll to position [19, 0]
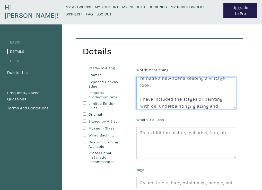
type textarea "from my current series "Snapshots" inspired by vintage photos including family …"
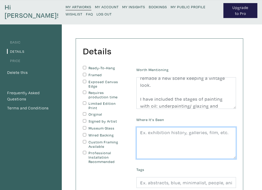
click at [140, 133] on textarea at bounding box center [186, 143] width 100 height 32
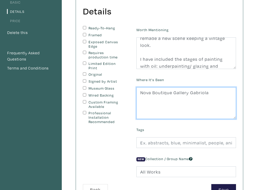
scroll to position [61, 0]
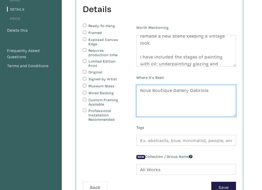
type textarea "Nova Boutique Gallery Gabriola"
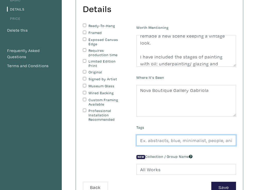
click at [145, 141] on input "text" at bounding box center [186, 140] width 100 height 11
type input "figure, history, memoir,"
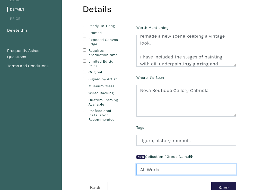
click at [143, 169] on input "All Works" at bounding box center [186, 169] width 100 height 11
click at [141, 170] on input "All Works" at bounding box center [186, 169] width 100 height 11
click at [182, 169] on input "SnapshotsAll Works" at bounding box center [186, 169] width 100 height 11
type input "Snapshots"
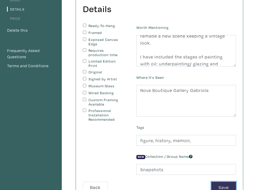
click at [223, 186] on button "Save" at bounding box center [223, 187] width 25 height 11
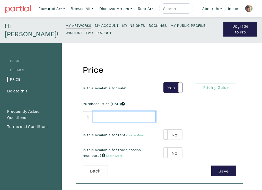
click at [96, 117] on input "number" at bounding box center [124, 116] width 63 height 11
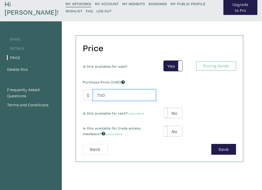
scroll to position [24, 0]
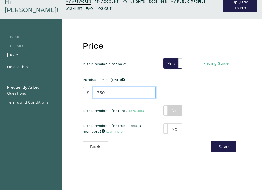
type input "750"
click at [174, 109] on label "No" at bounding box center [173, 110] width 18 height 11
type input "38"
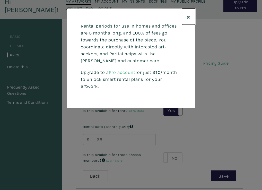
click at [188, 14] on span "×" at bounding box center [189, 16] width 4 height 9
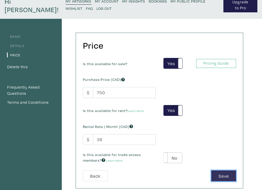
click at [225, 174] on button "Save" at bounding box center [223, 175] width 25 height 11
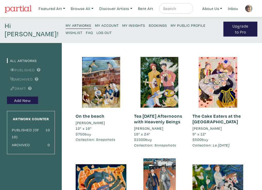
click at [97, 32] on small "Log Out" at bounding box center [104, 32] width 15 height 5
